Goal: Register for event/course

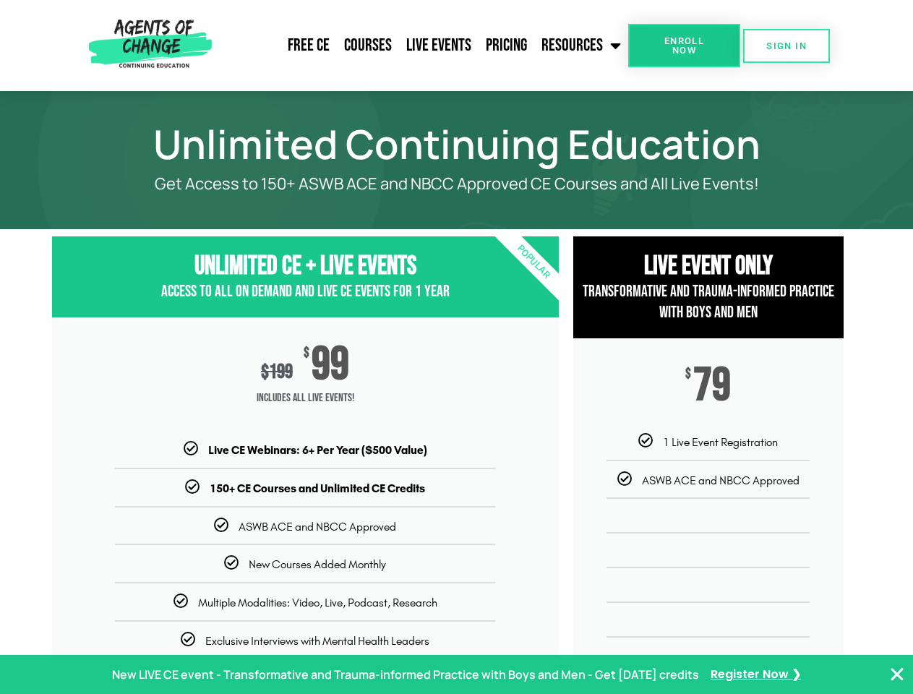
click at [456, 347] on div "$ 199 $ 99 Includes ALL Live Events!" at bounding box center [305, 379] width 507 height 124
click at [582, 46] on link "Resources" at bounding box center [581, 45] width 94 height 36
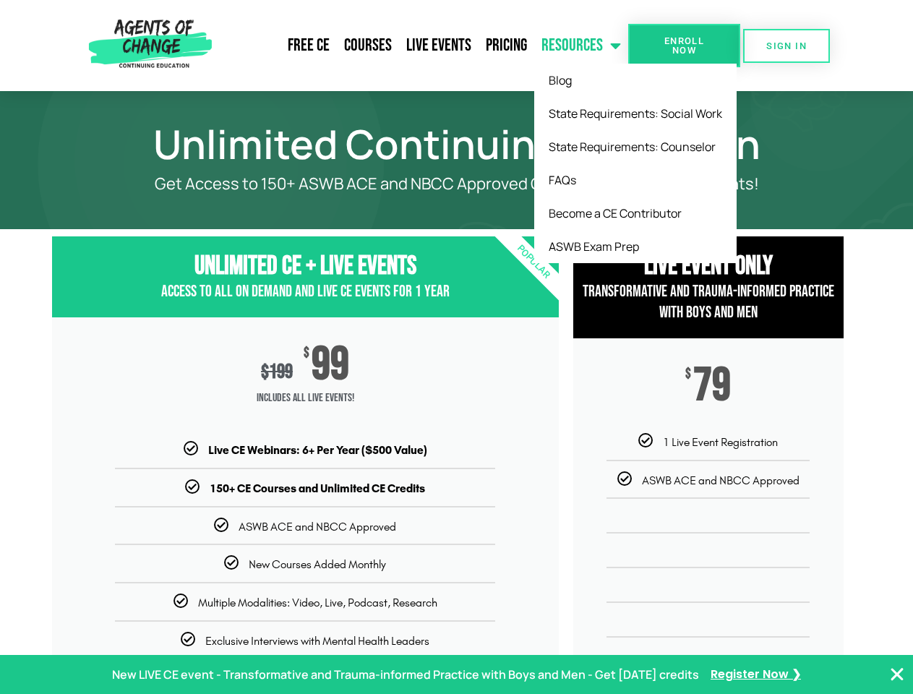
click at [684, 46] on span "Enroll Now" at bounding box center [685, 45] width 66 height 19
click at [787, 46] on span "SIGN IN" at bounding box center [786, 45] width 40 height 9
click at [456, 675] on p "New LIVE CE event - Transformative and Trauma-informed Practice with Boys and M…" at bounding box center [405, 675] width 587 height 21
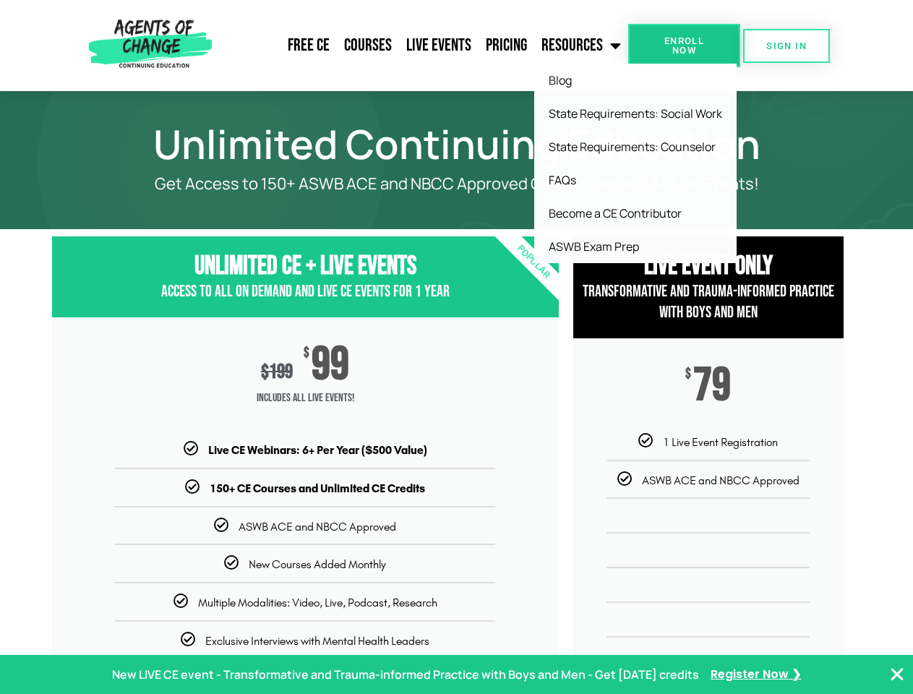
click at [897, 675] on icon "Close Banner" at bounding box center [897, 674] width 17 height 17
